Goal: Information Seeking & Learning: Check status

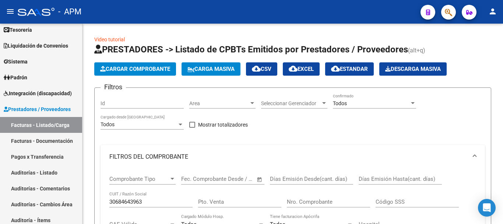
scroll to position [25, 0]
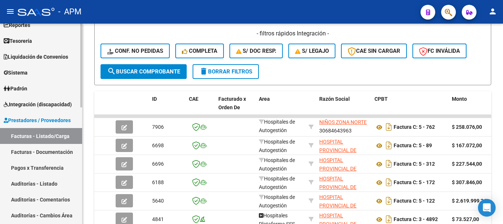
click at [40, 86] on link "Padrón" at bounding box center [41, 88] width 82 height 16
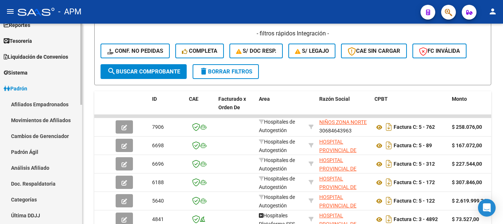
click at [43, 101] on link "Afiliados Empadronados" at bounding box center [41, 104] width 82 height 16
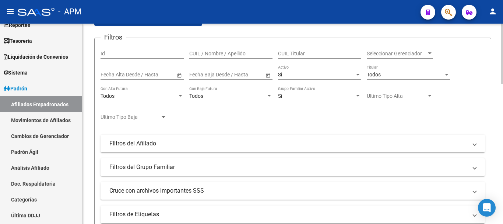
scroll to position [55, 0]
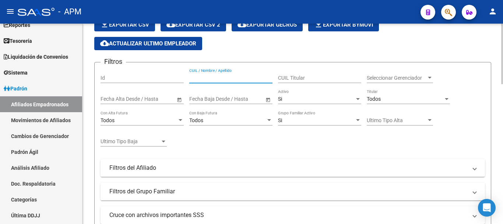
click at [204, 76] on input "CUIL / Nombre / Apellido" at bounding box center [230, 78] width 83 height 6
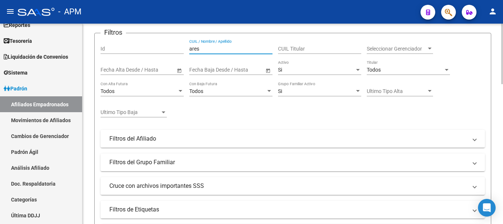
scroll to position [203, 0]
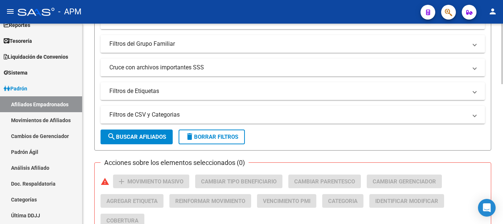
type input "ares"
click at [150, 136] on span "search Buscar Afiliados" at bounding box center [136, 136] width 59 height 7
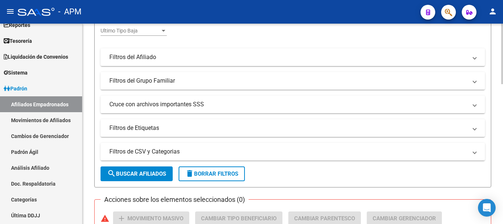
scroll to position [0, 0]
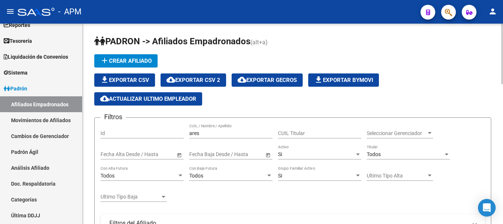
click at [346, 151] on div "Si" at bounding box center [316, 154] width 77 height 6
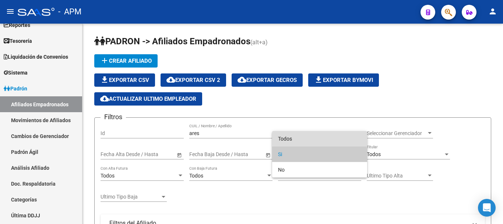
click at [342, 138] on span "Todos" at bounding box center [319, 138] width 83 height 15
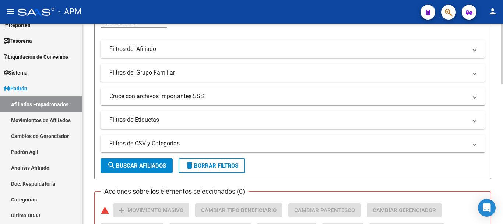
scroll to position [184, 0]
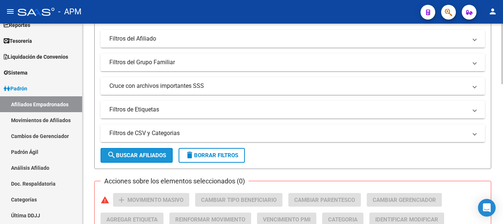
click at [146, 158] on span "search Buscar Afiliados" at bounding box center [136, 155] width 59 height 7
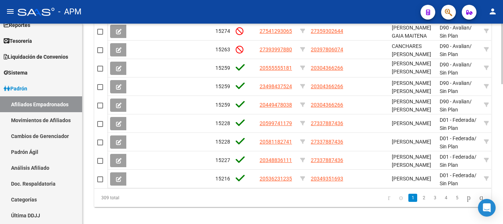
scroll to position [464, 0]
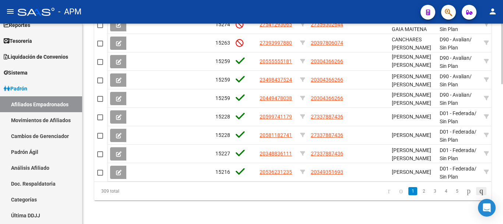
click at [479, 189] on icon "go to last page" at bounding box center [482, 190] width 6 height 9
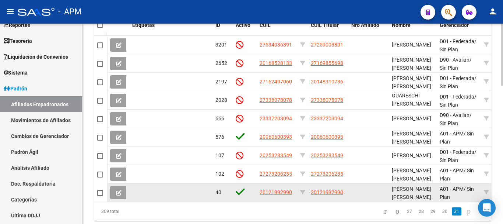
scroll to position [409, 0]
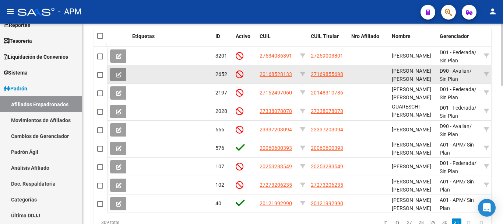
click at [125, 73] on button at bounding box center [118, 74] width 17 height 13
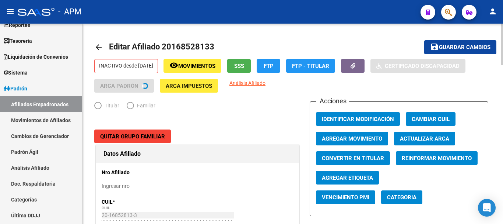
radio input "true"
type input "20-06053106-5"
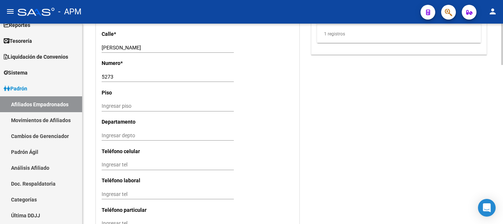
scroll to position [770, 0]
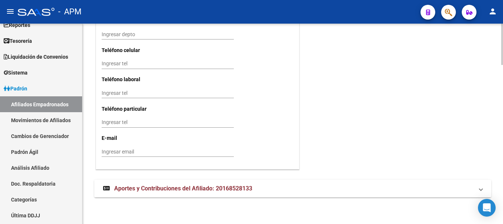
click at [456, 190] on mat-panel-title "Aportes y Contribuciones del Afiliado: 20168528133" at bounding box center [288, 188] width 371 height 8
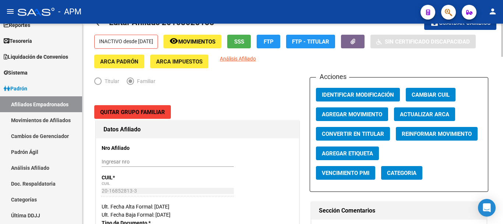
scroll to position [22, 0]
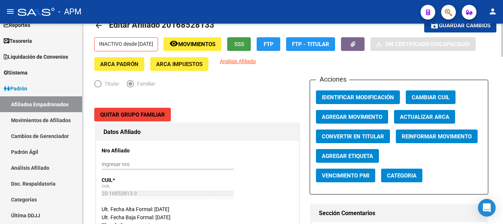
click at [244, 45] on span "SSS" at bounding box center [239, 44] width 10 height 7
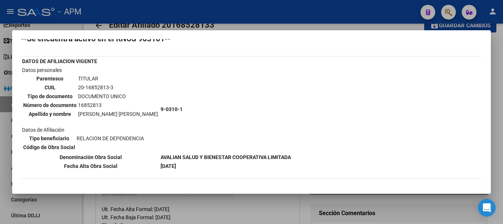
scroll to position [37, 0]
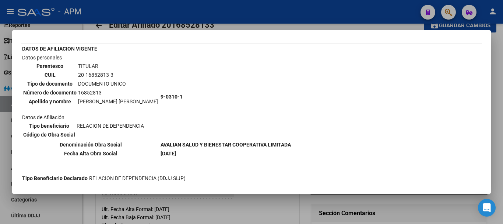
click at [337, 208] on div at bounding box center [251, 112] width 503 height 224
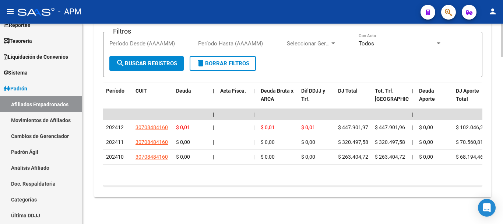
scroll to position [1012, 0]
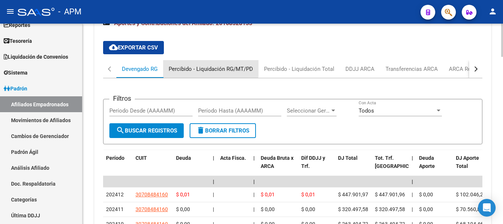
click at [206, 67] on div "Percibido - Liquidación RG/MT/PD" at bounding box center [211, 69] width 84 height 8
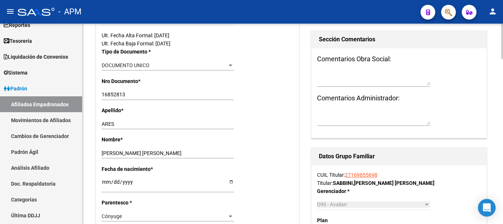
scroll to position [0, 0]
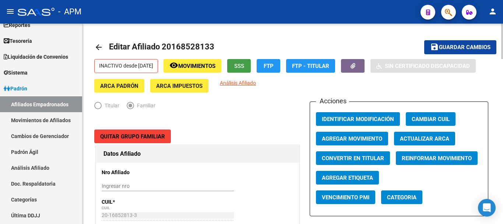
click at [251, 63] on button "SSS" at bounding box center [239, 66] width 24 height 14
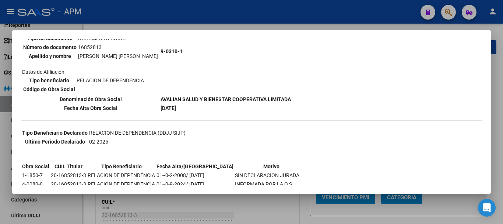
scroll to position [258, 0]
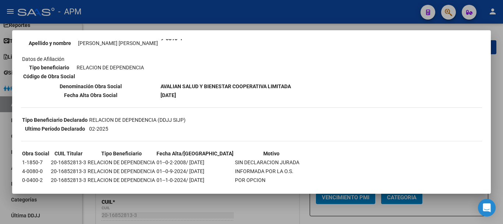
click at [248, 211] on div at bounding box center [251, 112] width 503 height 224
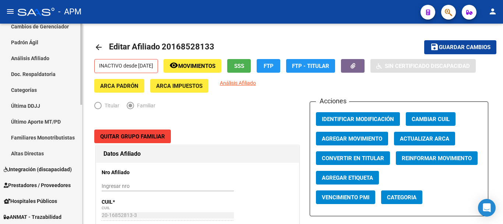
scroll to position [173, 0]
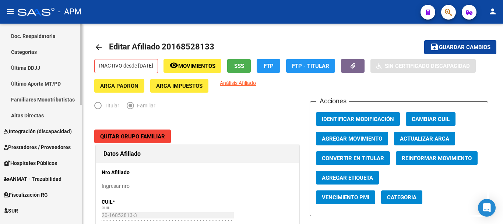
click at [43, 132] on span "Integración (discapacidad)" at bounding box center [38, 131] width 68 height 8
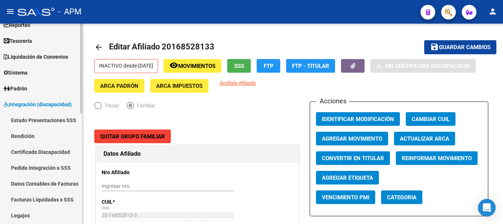
scroll to position [62, 0]
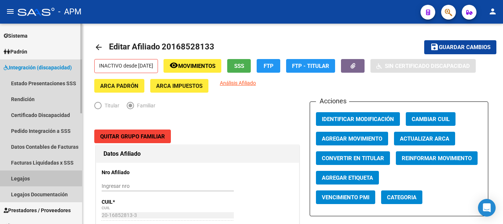
click at [28, 178] on link "Legajos" at bounding box center [41, 178] width 82 height 16
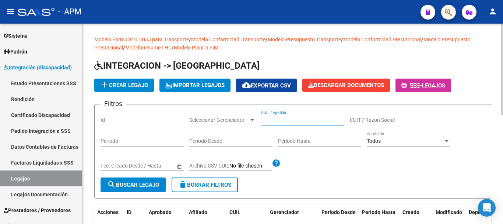
click at [301, 122] on input "CUIL / Apellido" at bounding box center [302, 120] width 83 height 6
type input "gauna"
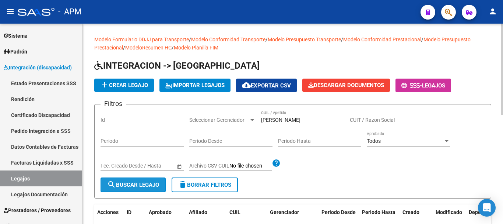
click at [148, 186] on span "search Buscar Legajo" at bounding box center [133, 184] width 52 height 7
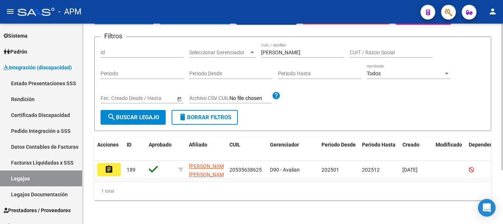
scroll to position [74, 0]
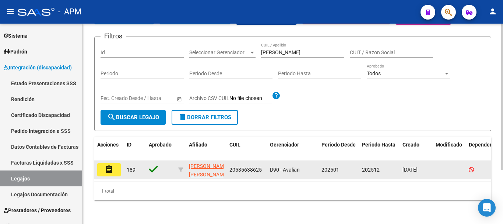
click at [115, 163] on button "assignment" at bounding box center [109, 169] width 24 height 13
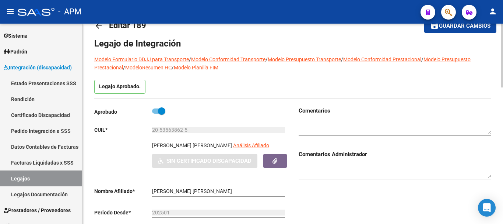
scroll to position [37, 0]
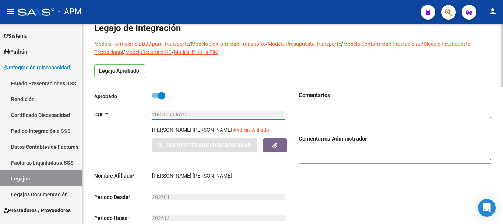
drag, startPoint x: 152, startPoint y: 114, endPoint x: 186, endPoint y: 112, distance: 34.3
click at [186, 112] on input "20-53563862-5" at bounding box center [218, 114] width 133 height 6
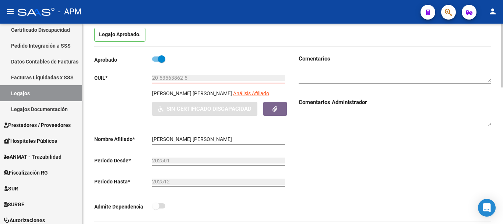
scroll to position [74, 0]
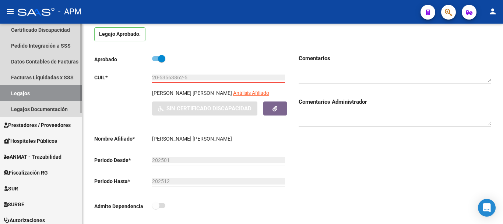
click at [47, 97] on link "Legajos" at bounding box center [41, 93] width 82 height 16
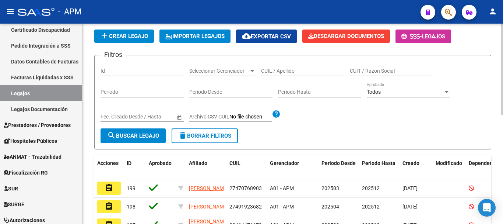
scroll to position [74, 0]
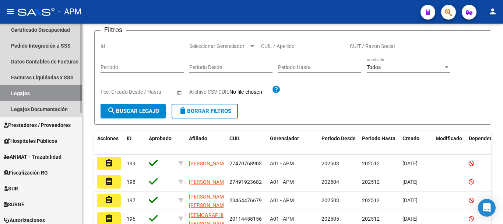
click at [39, 91] on link "Legajos" at bounding box center [41, 93] width 82 height 16
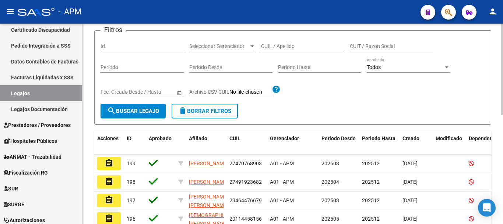
scroll to position [0, 0]
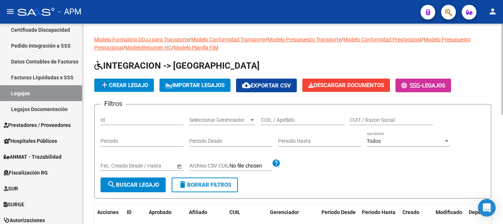
click at [289, 120] on input "CUIL / Apellido" at bounding box center [302, 120] width 83 height 6
type input "gauna"
click at [143, 189] on button "search Buscar Legajo" at bounding box center [133, 184] width 65 height 15
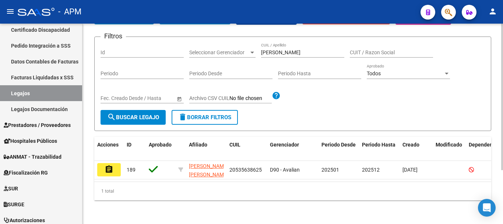
scroll to position [74, 0]
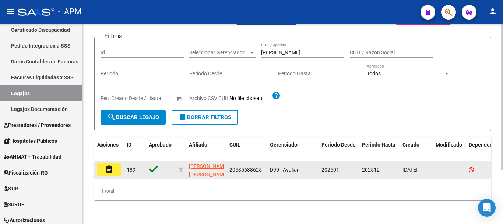
click at [105, 165] on mat-icon "assignment" at bounding box center [109, 169] width 9 height 9
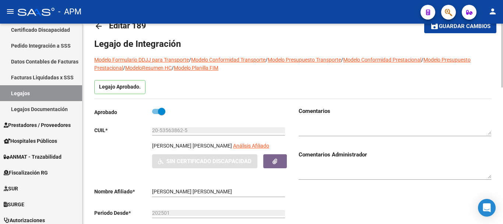
scroll to position [37, 0]
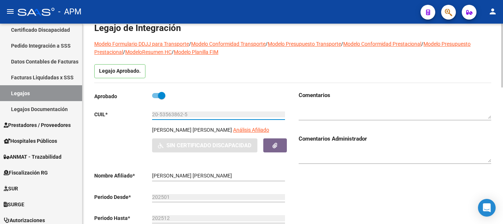
drag, startPoint x: 153, startPoint y: 114, endPoint x: 186, endPoint y: 113, distance: 33.2
click at [186, 113] on input "20-53563862-5" at bounding box center [218, 114] width 133 height 6
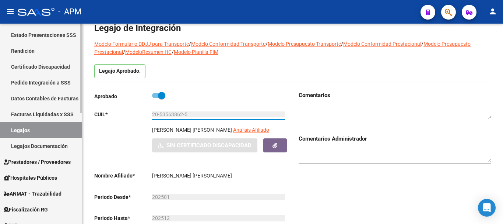
scroll to position [74, 0]
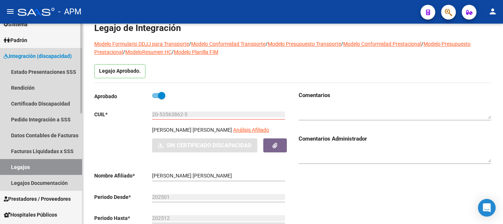
click at [52, 163] on link "Legajos" at bounding box center [41, 167] width 82 height 16
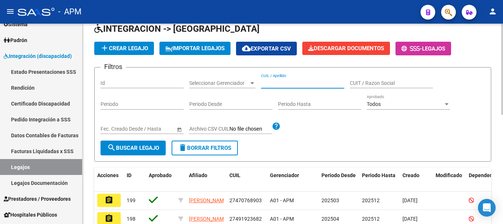
paste input "20-53563862-5"
click at [149, 150] on span "search Buscar Legajo" at bounding box center [133, 147] width 52 height 7
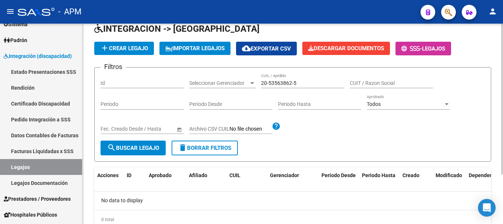
scroll to position [66, 0]
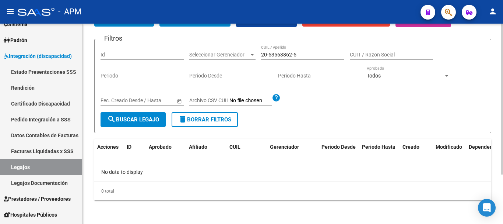
click at [123, 117] on span "search Buscar Legajo" at bounding box center [133, 119] width 52 height 7
click at [301, 53] on input "20-53563862-5" at bounding box center [302, 55] width 83 height 6
type input "2"
type input "GAUNA"
click at [154, 120] on span "search Buscar Legajo" at bounding box center [133, 119] width 52 height 7
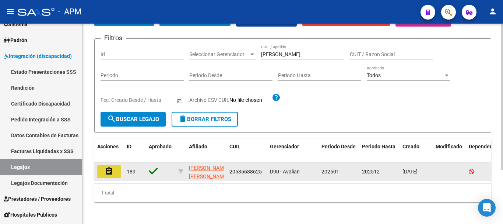
click at [116, 175] on button "assignment" at bounding box center [109, 171] width 24 height 13
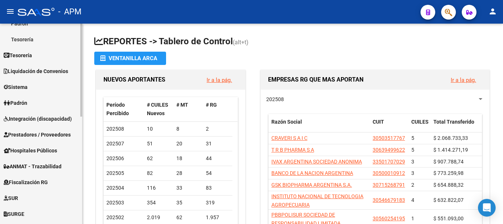
scroll to position [147, 0]
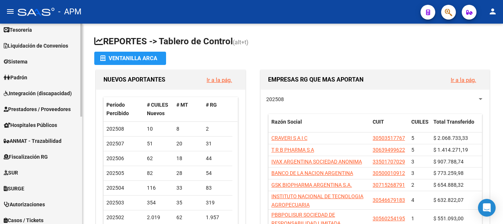
click at [47, 78] on link "Padrón" at bounding box center [41, 77] width 82 height 16
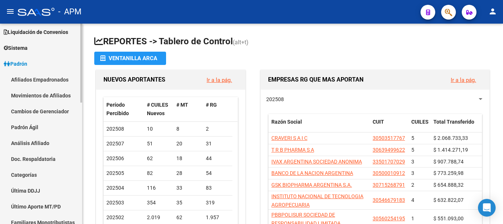
scroll to position [36, 0]
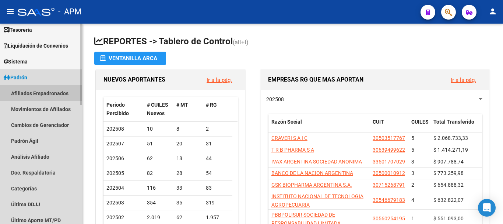
click at [49, 92] on link "Afiliados Empadronados" at bounding box center [41, 93] width 82 height 16
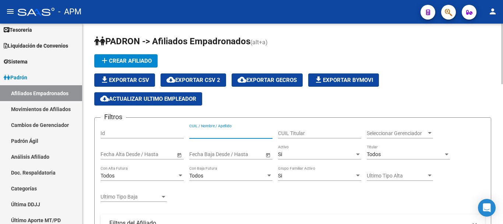
paste input "2053563862-5"
click at [219, 133] on input "2053563862-5" at bounding box center [230, 133] width 83 height 6
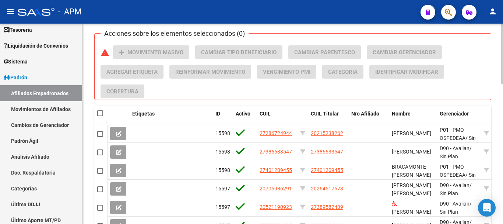
scroll to position [295, 0]
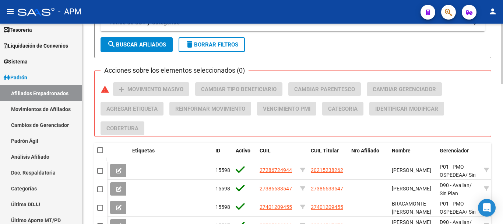
type input "20535638625"
click at [156, 50] on button "search Buscar Afiliados" at bounding box center [137, 44] width 72 height 15
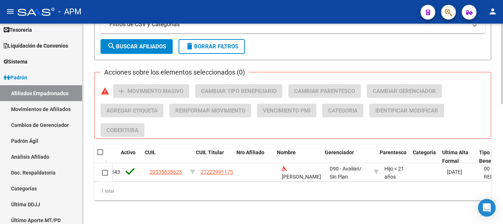
scroll to position [0, 115]
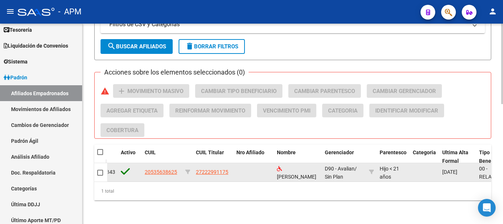
drag, startPoint x: 322, startPoint y: 185, endPoint x: 163, endPoint y: 176, distance: 159.4
click at [163, 176] on div "Etiquetas ID Activo CUIL CUIL Titular Nro Afiliado Nombre Gerenciador Parentesc…" at bounding box center [292, 172] width 397 height 56
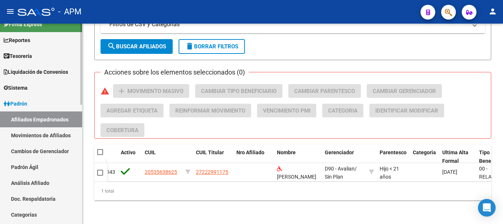
scroll to position [0, 0]
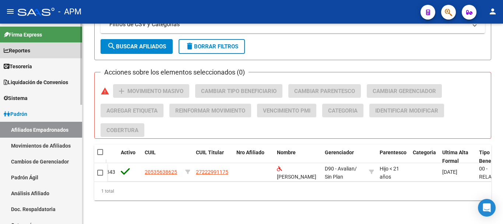
click at [49, 53] on link "Reportes" at bounding box center [41, 50] width 82 height 16
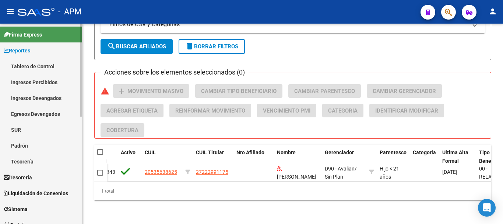
click at [47, 68] on link "Tablero de Control" at bounding box center [41, 66] width 82 height 16
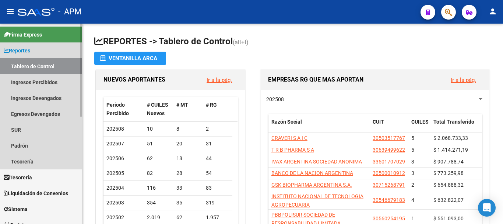
click at [59, 62] on link "Tablero de Control" at bounding box center [41, 66] width 82 height 16
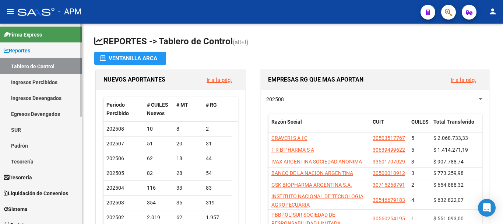
click at [52, 81] on link "Ingresos Percibidos" at bounding box center [41, 82] width 82 height 16
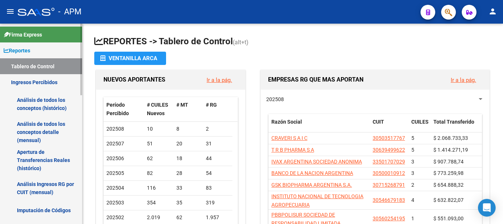
click at [45, 105] on link "Análisis de todos los conceptos (histórico)" at bounding box center [41, 104] width 82 height 28
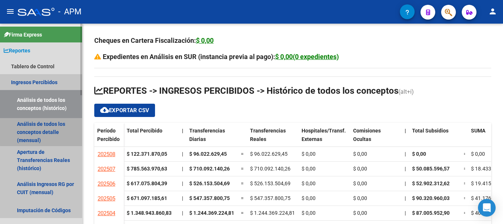
click at [45, 125] on link "Análisis de todos los conceptos detalle (mensual)" at bounding box center [41, 132] width 82 height 28
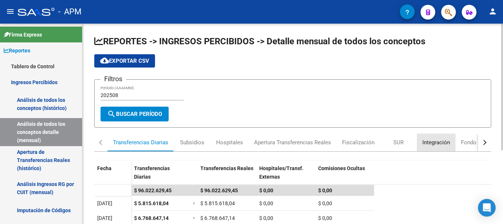
click at [433, 141] on div "Integración" at bounding box center [437, 142] width 28 height 8
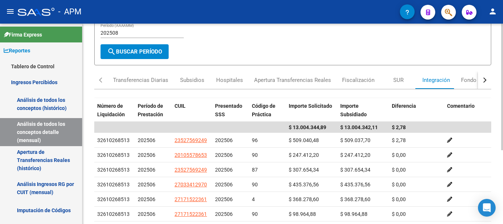
scroll to position [74, 0]
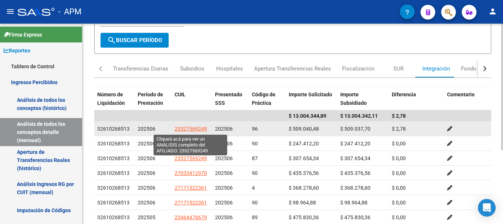
click at [205, 130] on span "23527569249" at bounding box center [191, 129] width 32 height 6
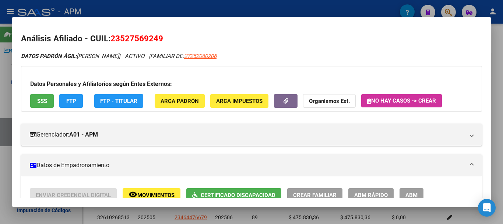
click at [318, 211] on div at bounding box center [251, 112] width 503 height 224
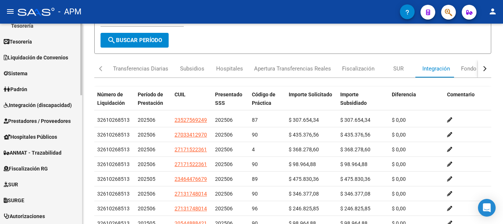
scroll to position [295, 0]
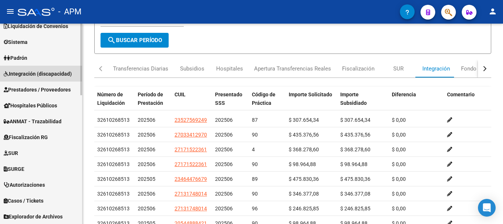
click at [42, 71] on span "Integración (discapacidad)" at bounding box center [38, 74] width 68 height 8
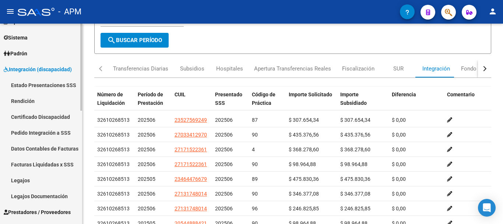
scroll to position [56, 0]
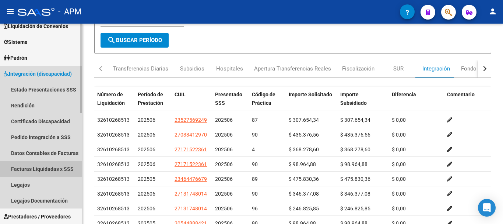
click at [59, 165] on link "Facturas Liquidadas x SSS" at bounding box center [41, 169] width 82 height 16
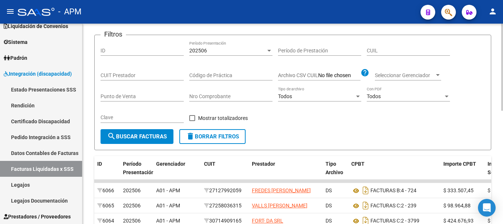
scroll to position [74, 0]
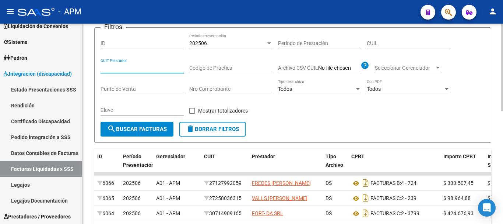
paste input "27-26020010-6"
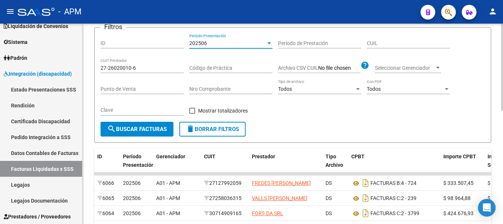
click at [266, 42] on div at bounding box center [269, 43] width 7 height 6
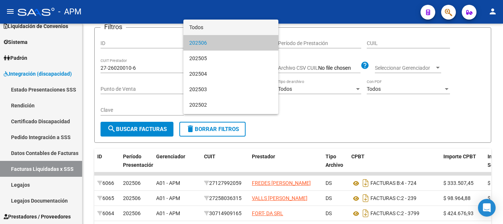
click at [245, 24] on span "Todos" at bounding box center [230, 27] width 83 height 15
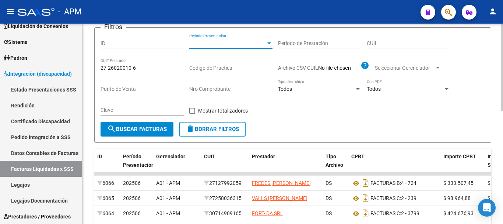
click at [166, 126] on span "search Buscar Facturas" at bounding box center [137, 129] width 60 height 7
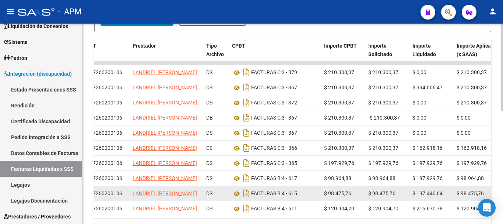
scroll to position [221, 0]
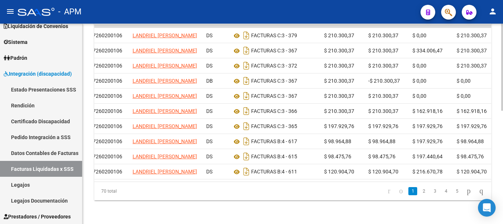
drag, startPoint x: 329, startPoint y: 214, endPoint x: 341, endPoint y: 214, distance: 12.5
click at [341, 181] on datatable-body "6045 202506 A01 - APM 27260200106 LANDRIEL [PERSON_NAME] DS FACTURAS C: 3 - 379…" at bounding box center [292, 103] width 397 height 157
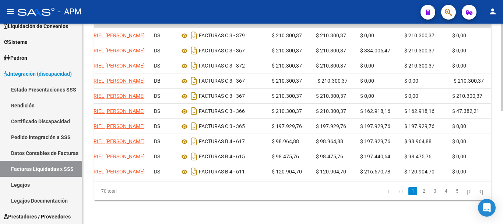
scroll to position [0, 191]
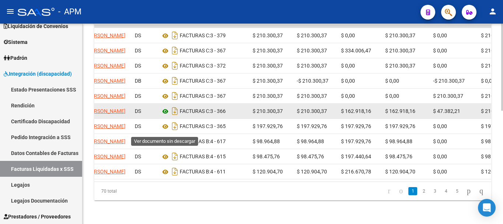
click at [164, 116] on icon at bounding box center [166, 111] width 10 height 9
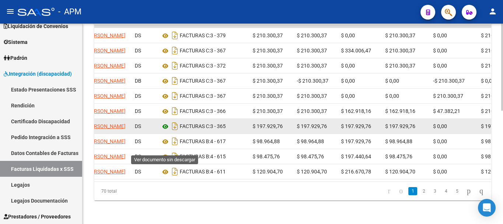
click at [165, 131] on icon at bounding box center [166, 126] width 10 height 9
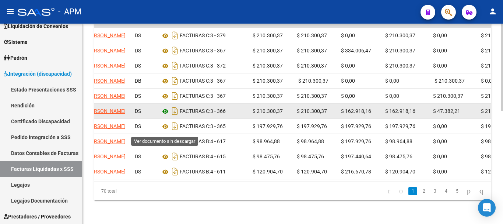
click at [166, 116] on icon at bounding box center [166, 111] width 10 height 9
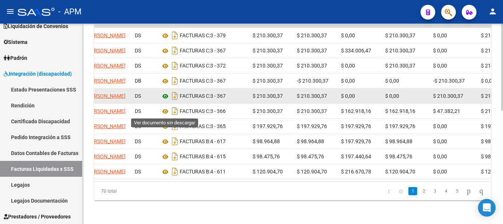
click at [164, 101] on icon at bounding box center [166, 96] width 10 height 9
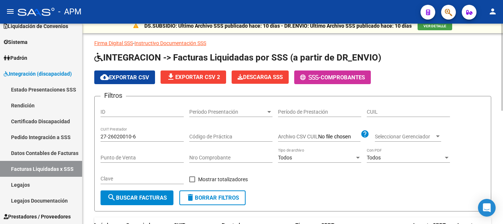
scroll to position [0, 0]
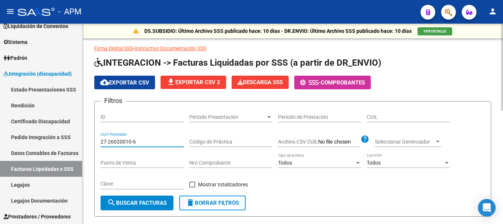
click at [136, 139] on input "27-26020010-6" at bounding box center [142, 142] width 83 height 6
type input "2"
paste input "27-24252371-2"
type input "27-24252371-2"
click at [141, 204] on span "search Buscar Facturas" at bounding box center [137, 202] width 60 height 7
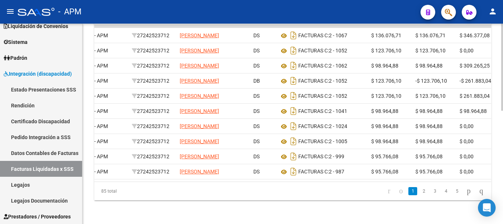
scroll to position [0, 80]
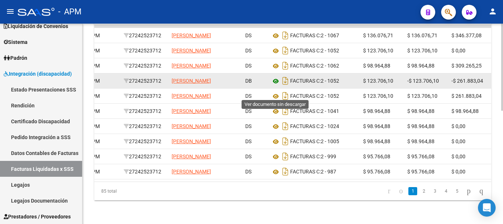
click at [274, 85] on icon at bounding box center [276, 81] width 10 height 9
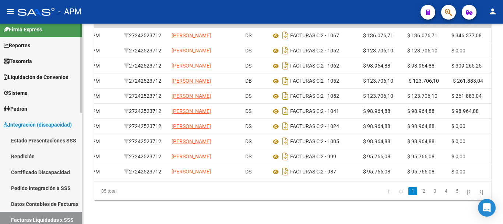
scroll to position [0, 0]
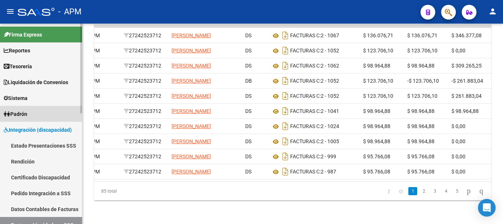
click at [51, 111] on link "Padrón" at bounding box center [41, 114] width 82 height 16
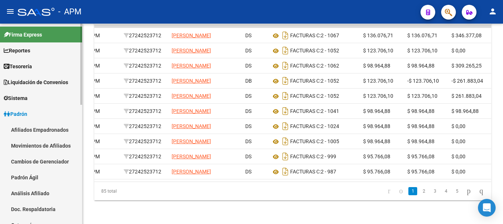
click at [51, 127] on link "Afiliados Empadronados" at bounding box center [41, 130] width 82 height 16
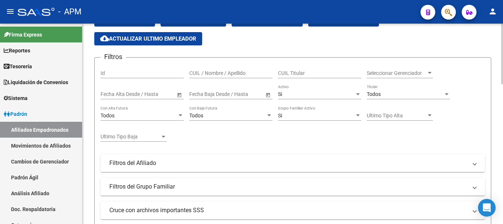
scroll to position [37, 0]
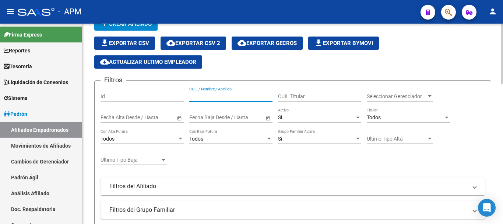
paste input "2095865265-9"
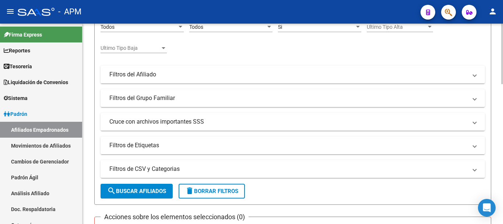
scroll to position [74, 0]
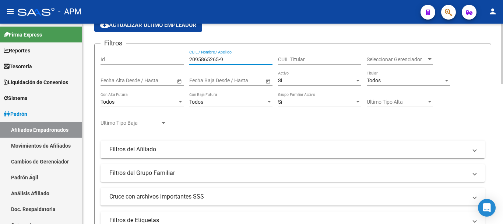
click at [220, 60] on input "2095865265-9" at bounding box center [230, 59] width 83 height 6
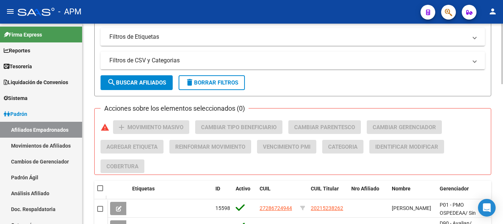
scroll to position [258, 0]
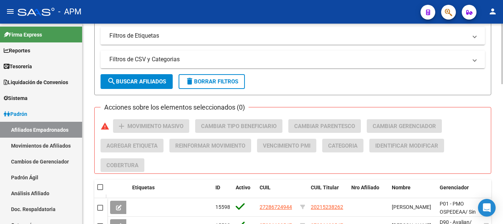
type input "20958652659"
click at [169, 87] on button "search Buscar Afiliados" at bounding box center [137, 81] width 72 height 15
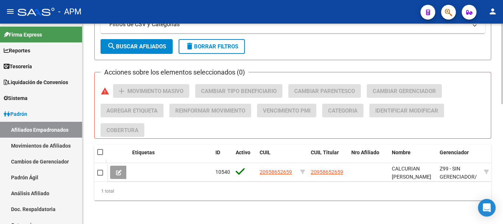
scroll to position [298, 0]
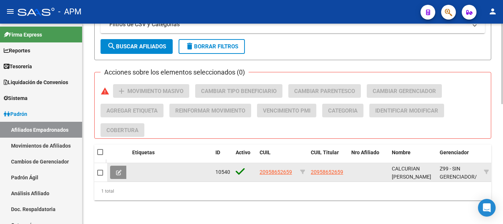
click at [118, 170] on button at bounding box center [118, 171] width 17 height 13
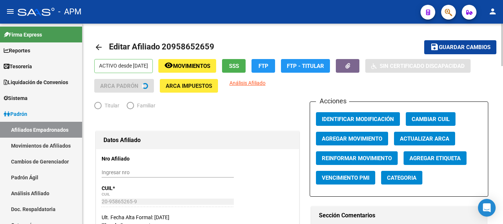
radio input "true"
type input "20-95865265-9"
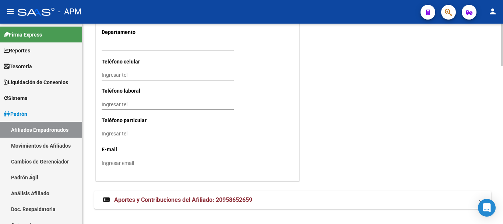
scroll to position [748, 0]
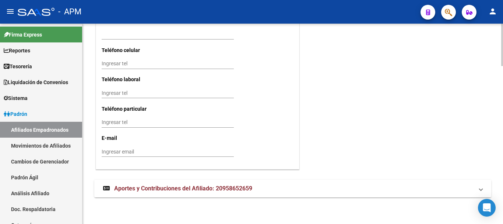
click at [283, 189] on mat-panel-title "Aportes y Contribuciones del Afiliado: 20958652659" at bounding box center [288, 188] width 371 height 8
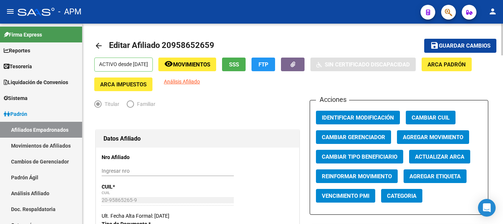
scroll to position [0, 0]
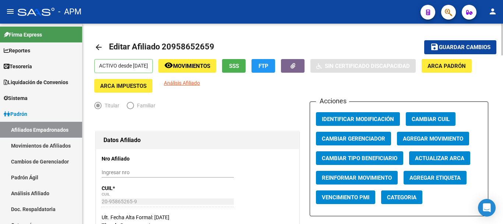
click at [239, 64] on span "SSS" at bounding box center [234, 66] width 10 height 7
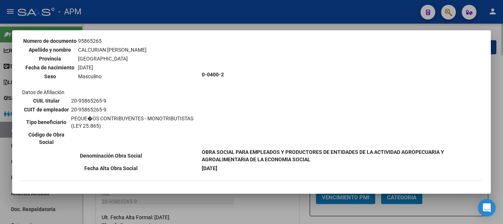
scroll to position [78, 0]
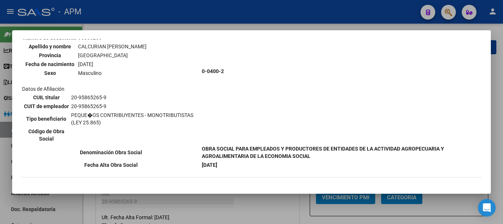
click at [251, 203] on div at bounding box center [251, 112] width 503 height 224
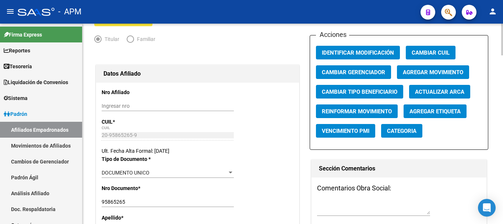
scroll to position [0, 0]
